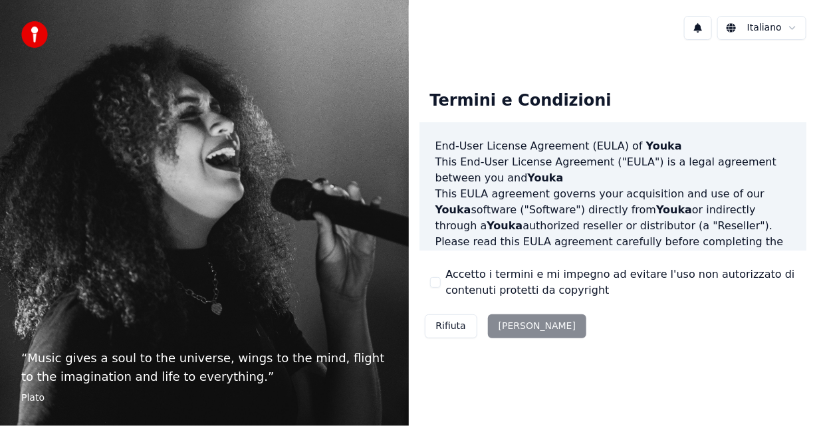
click at [455, 327] on button "Rifiuta" at bounding box center [451, 326] width 53 height 24
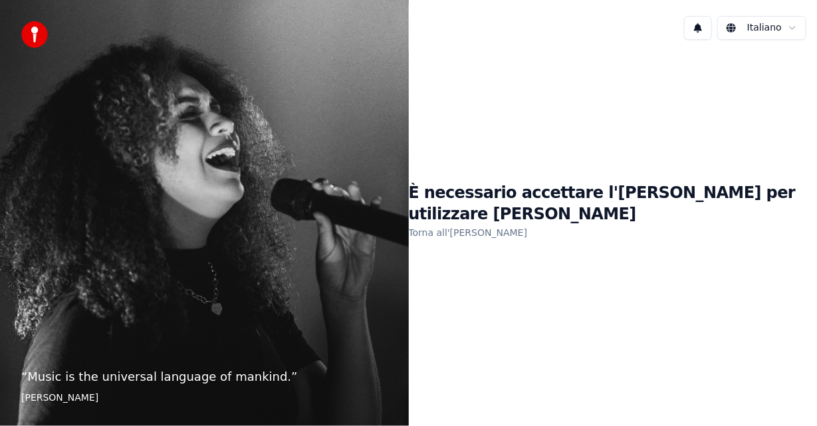
click at [469, 222] on link "Torna all'[PERSON_NAME]" at bounding box center [468, 232] width 119 height 21
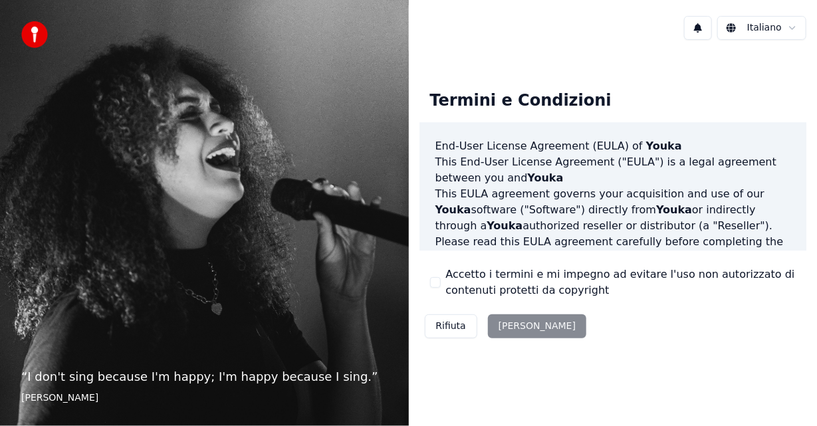
click at [511, 326] on div "Rifiuta [PERSON_NAME]" at bounding box center [505, 326] width 173 height 35
click at [514, 328] on div "Rifiuta [PERSON_NAME]" at bounding box center [505, 326] width 173 height 35
click at [525, 323] on div "Rifiuta [PERSON_NAME]" at bounding box center [505, 326] width 173 height 35
click at [526, 322] on div "Rifiuta [PERSON_NAME]" at bounding box center [505, 326] width 173 height 35
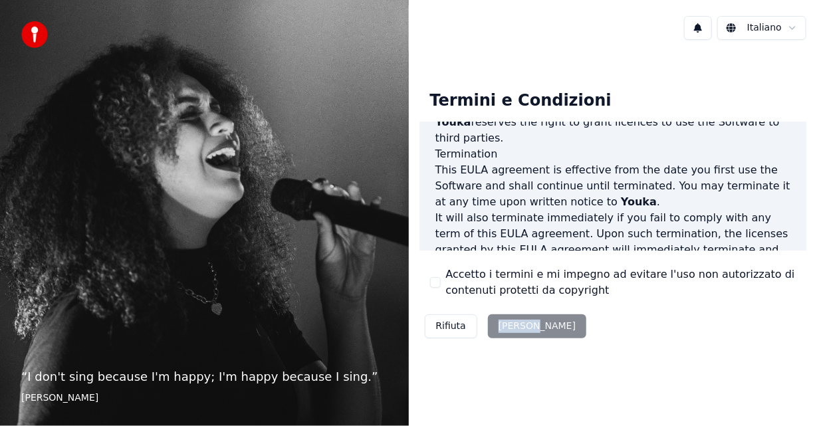
scroll to position [988, 0]
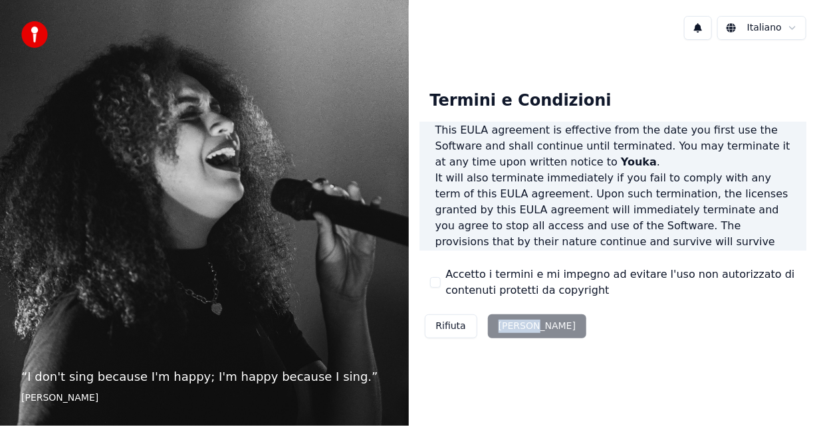
click at [511, 324] on div "Rifiuta [PERSON_NAME]" at bounding box center [505, 326] width 173 height 35
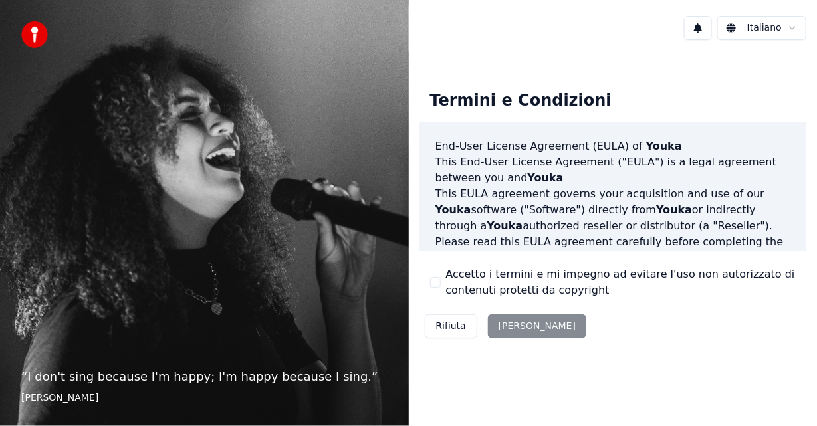
click at [35, 39] on img at bounding box center [34, 34] width 27 height 27
click at [32, 33] on img at bounding box center [34, 34] width 27 height 27
click at [31, 33] on img at bounding box center [34, 34] width 27 height 27
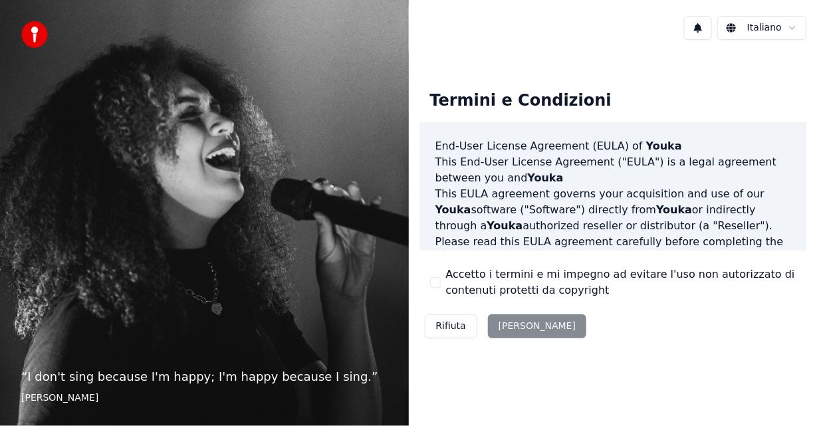
click at [506, 326] on div "Rifiuta [PERSON_NAME]" at bounding box center [505, 326] width 173 height 35
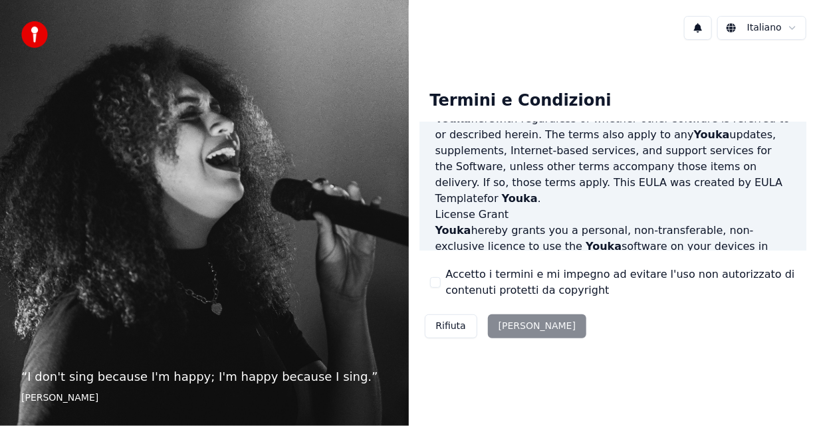
scroll to position [399, 0]
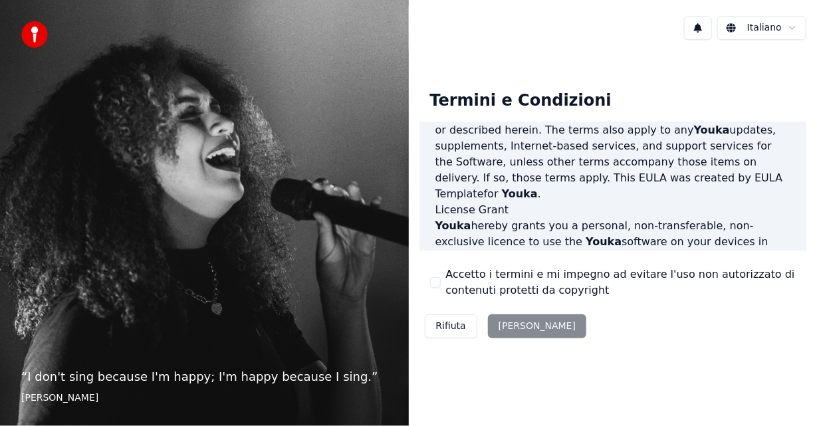
click at [516, 326] on div "Rifiuta [PERSON_NAME]" at bounding box center [505, 326] width 173 height 35
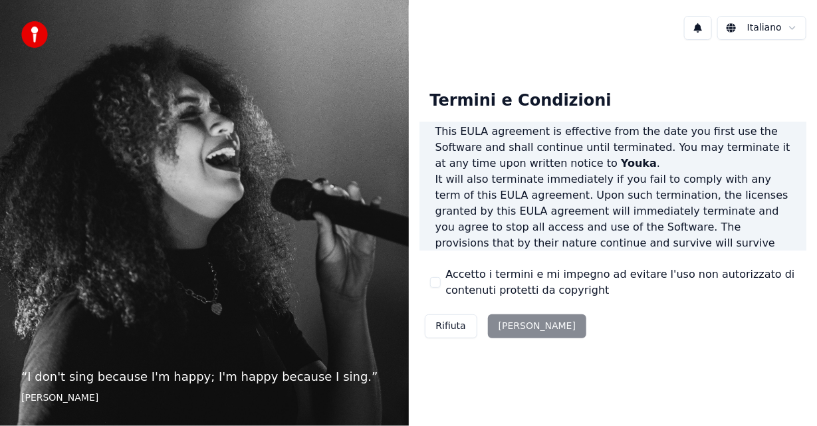
scroll to position [988, 0]
click at [510, 324] on div "Rifiuta [PERSON_NAME]" at bounding box center [505, 326] width 173 height 35
